Goal: Task Accomplishment & Management: Complete application form

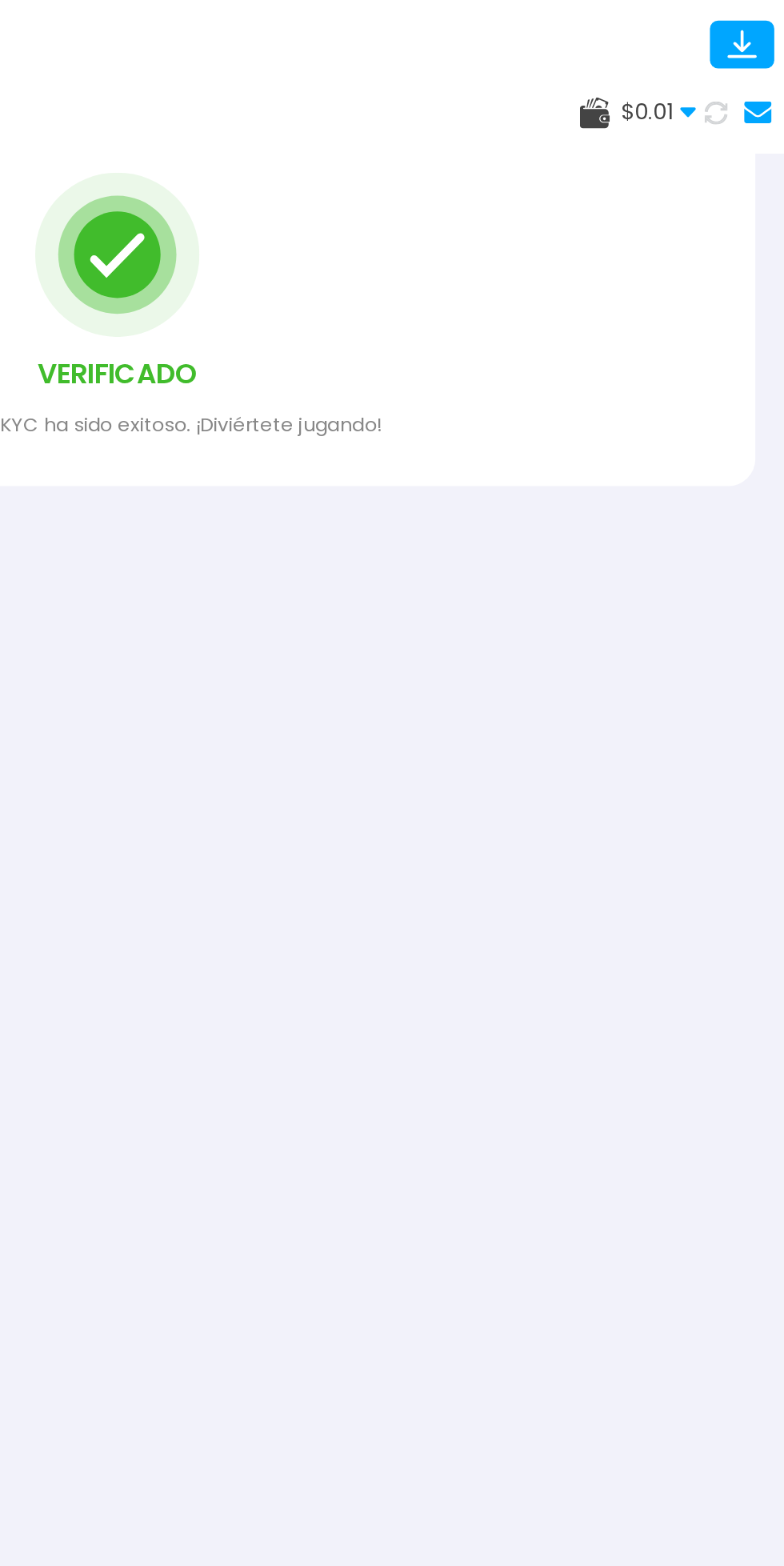
click at [705, 64] on span "$ 0.01" at bounding box center [708, 65] width 44 height 20
click at [736, 64] on use at bounding box center [742, 65] width 17 height 17
click at [725, 66] on use at bounding box center [725, 66] width 8 height 6
click at [748, 66] on use at bounding box center [742, 66] width 19 height 19
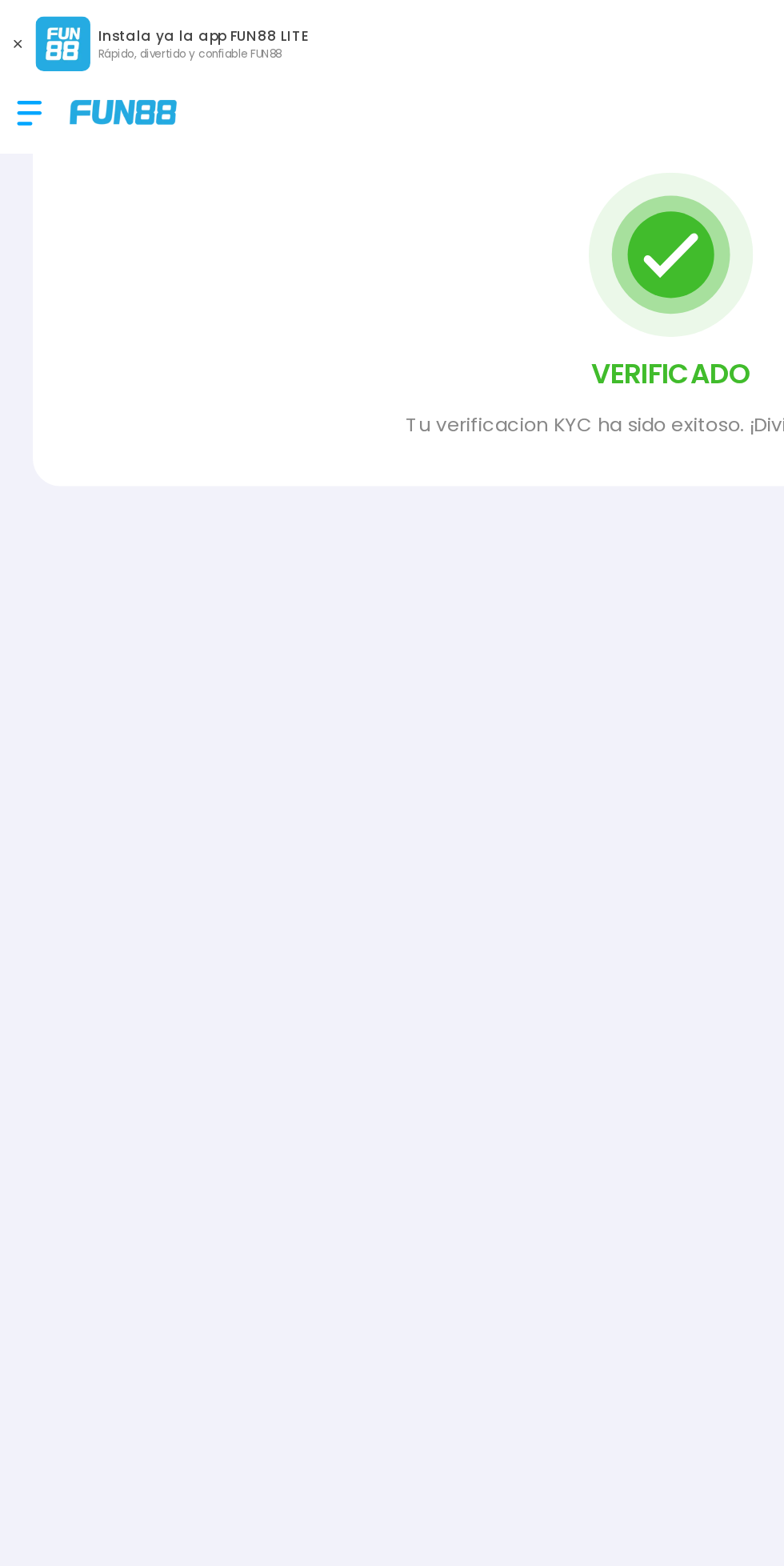
click at [20, 62] on div at bounding box center [25, 66] width 32 height 47
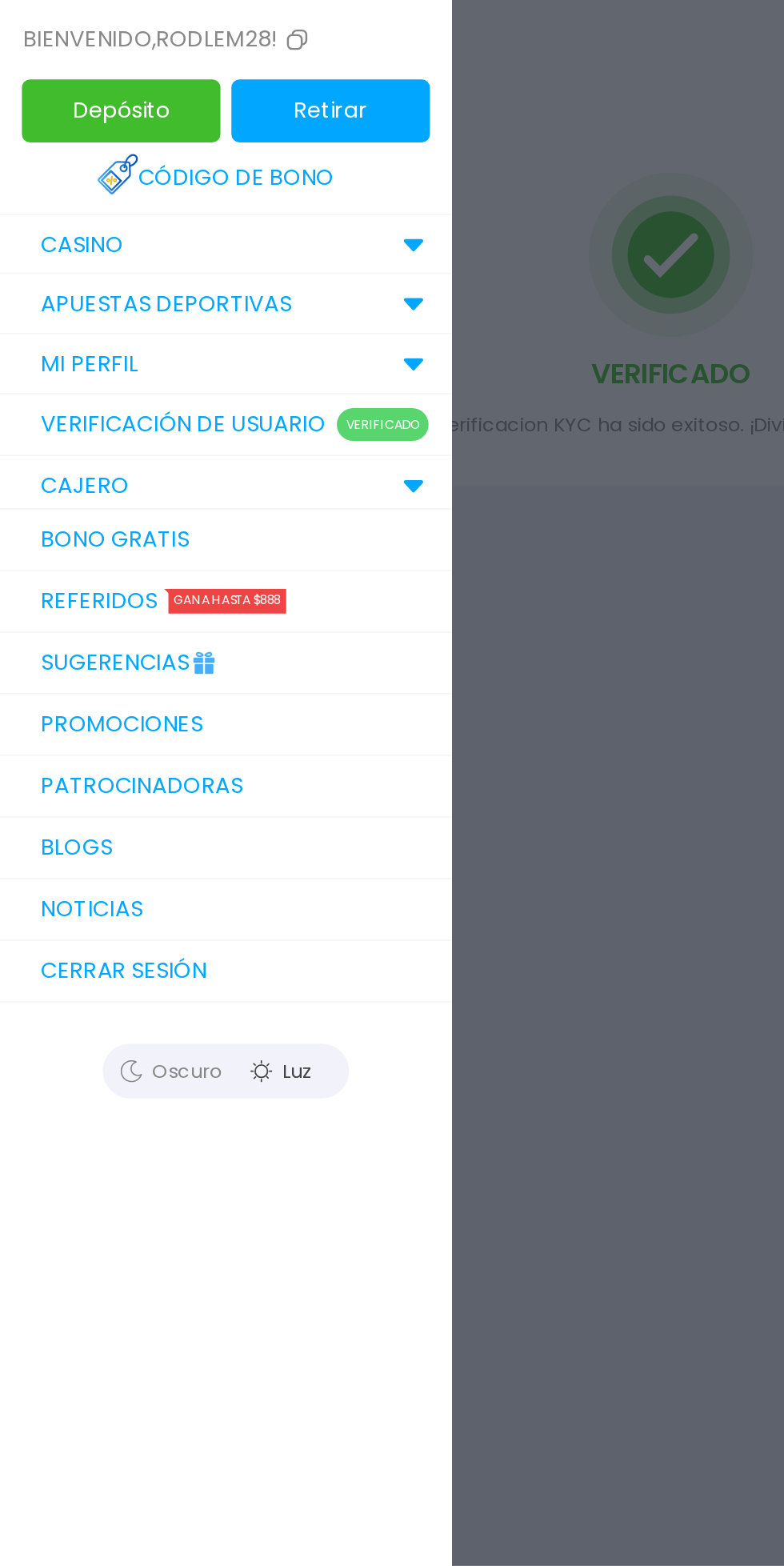
click at [137, 135] on div "CASINO" at bounding box center [132, 143] width 264 height 35
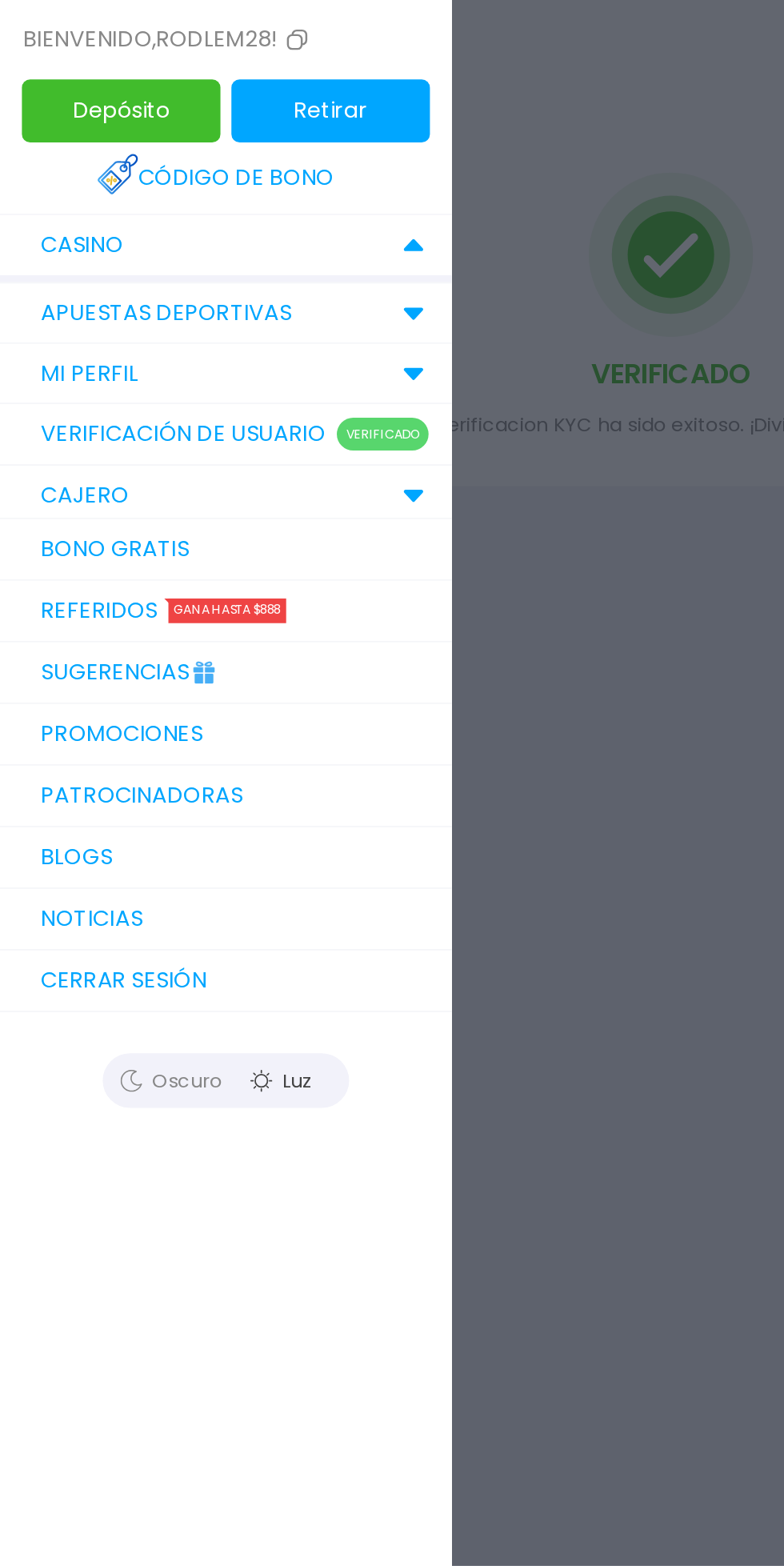
click at [152, 170] on div "Apuestas Deportivas" at bounding box center [132, 183] width 264 height 35
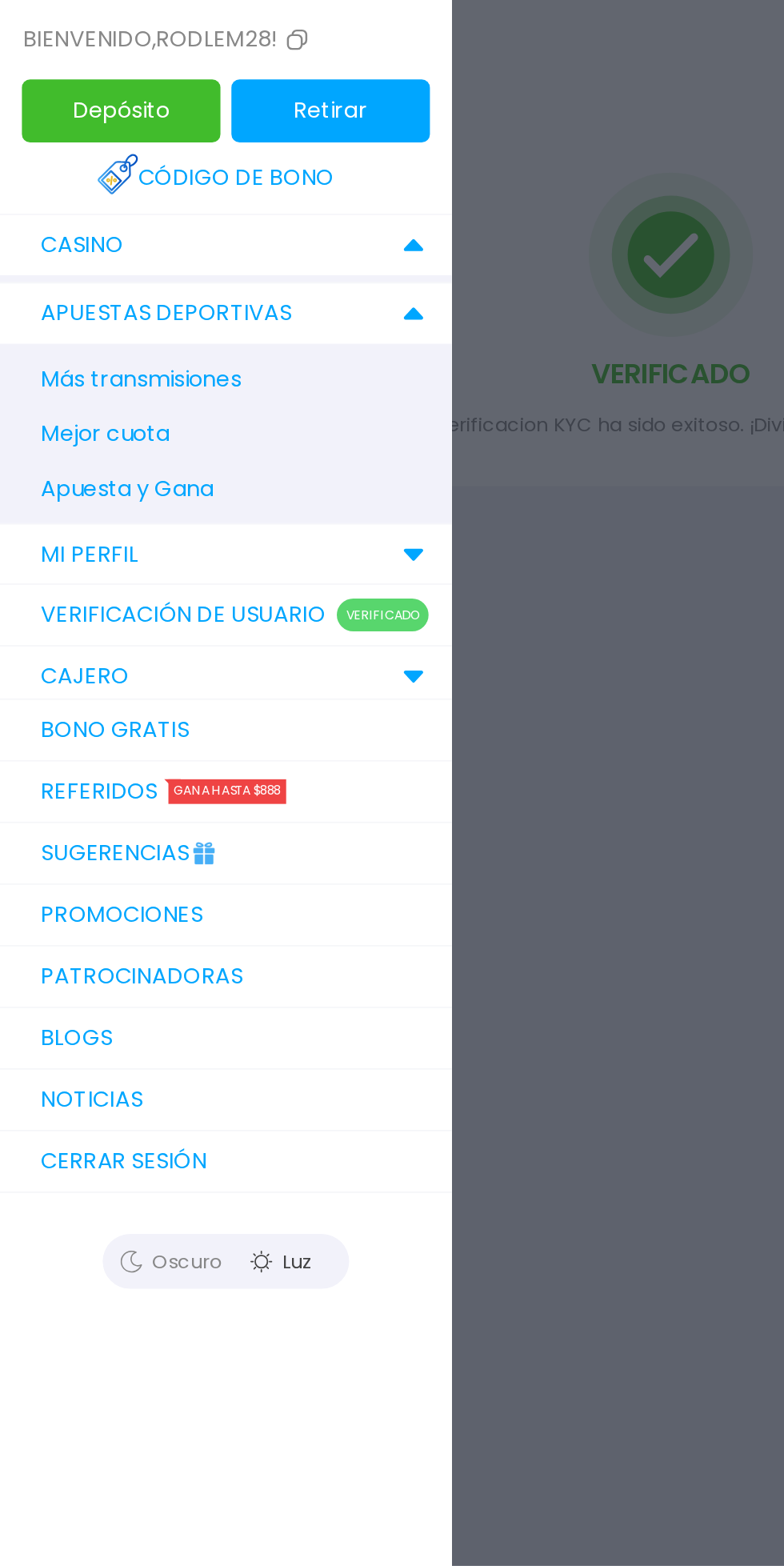
click at [51, 154] on div "CASINO" at bounding box center [132, 143] width 264 height 35
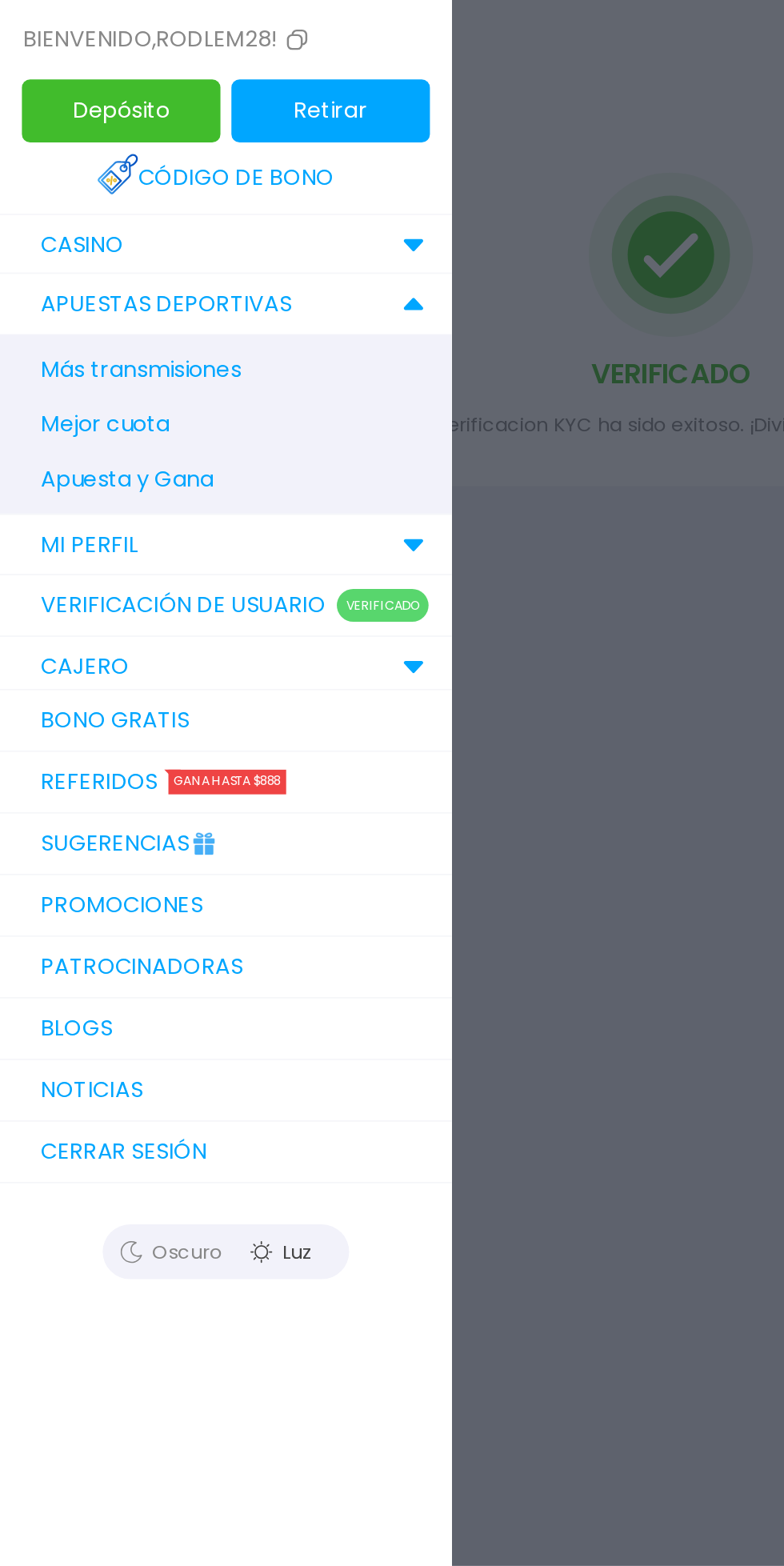
click at [84, 136] on div "CASINO" at bounding box center [132, 143] width 264 height 35
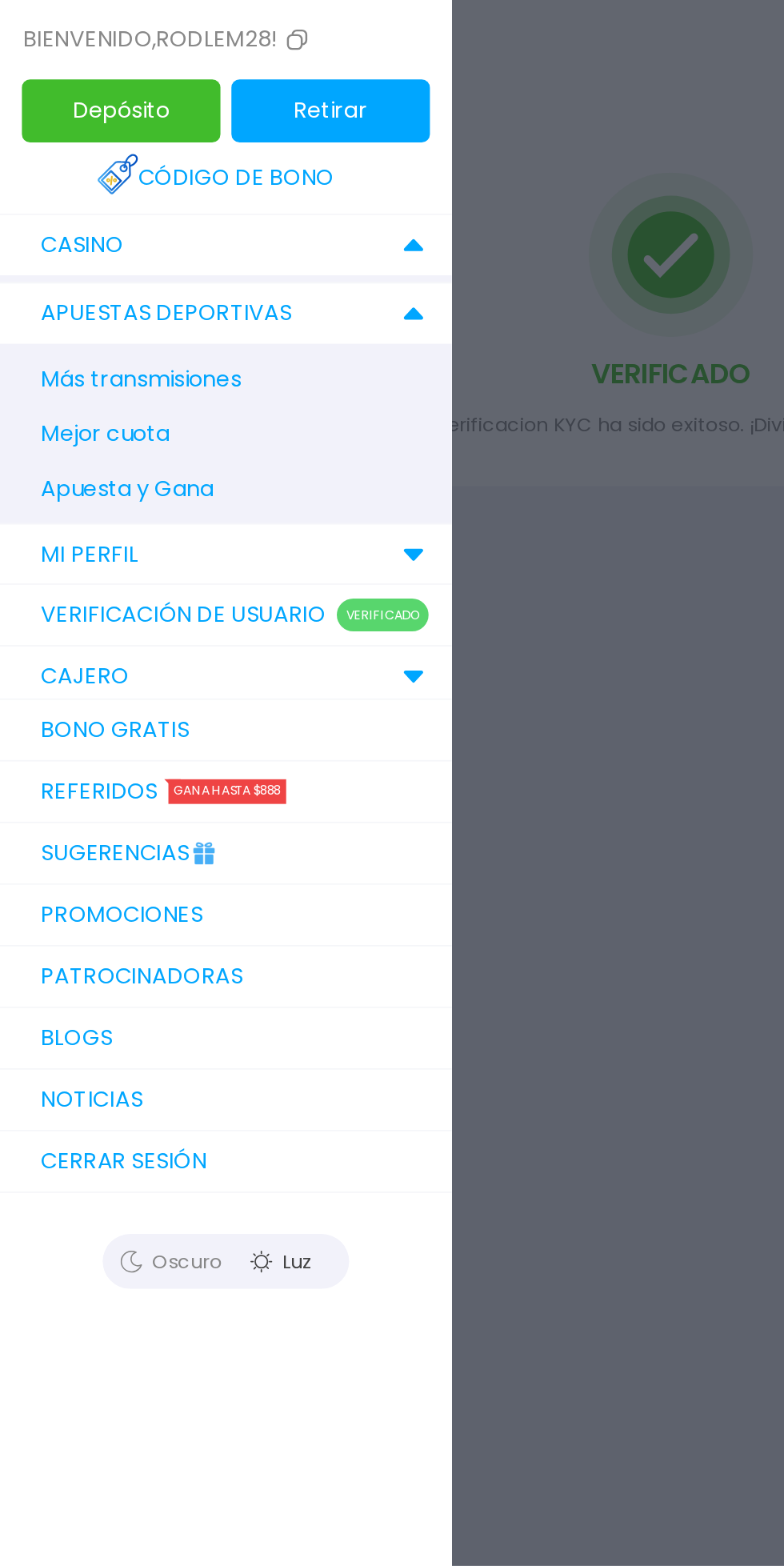
click at [383, 468] on div at bounding box center [392, 783] width 784 height 1566
